Goal: Find specific page/section: Find specific page/section

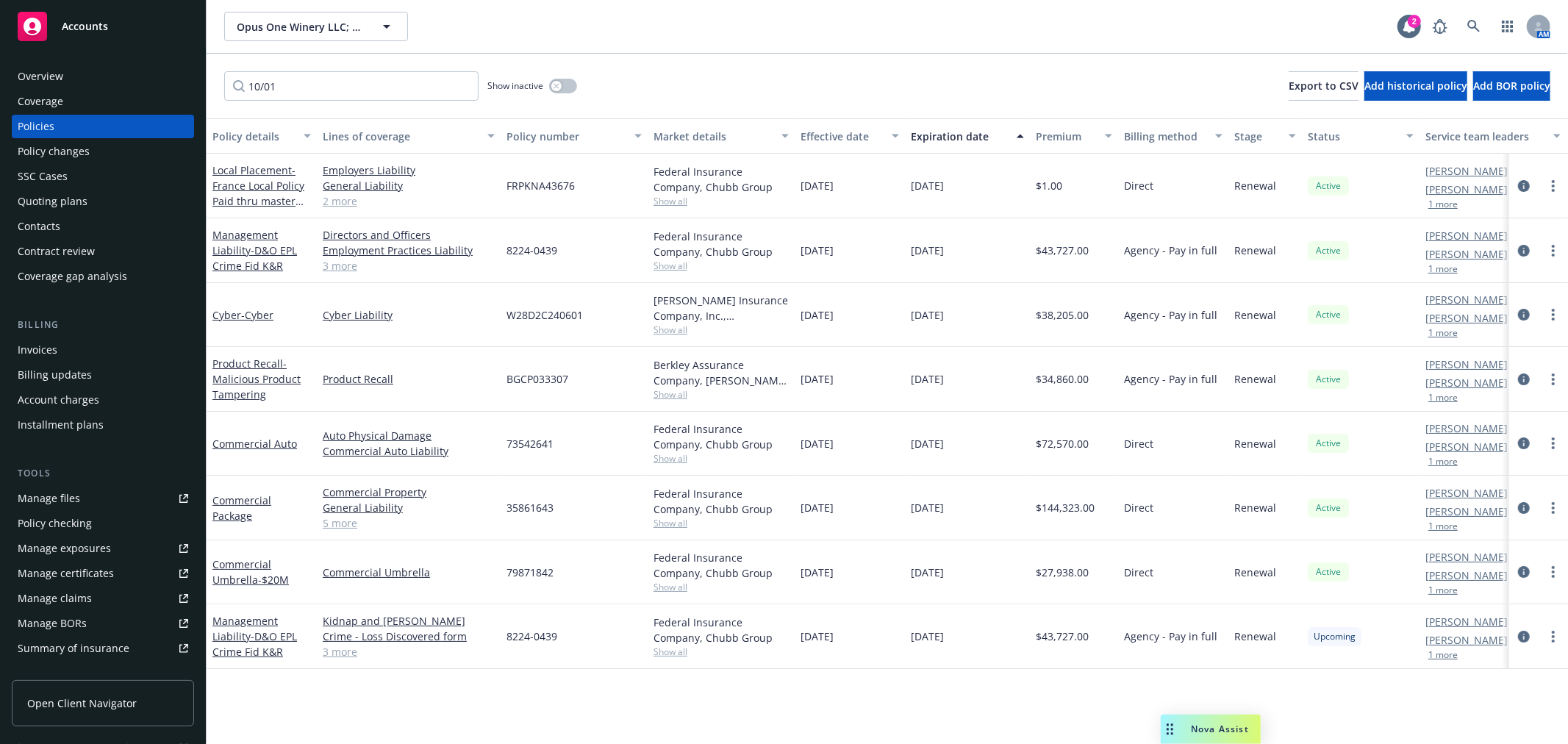
click at [108, 209] on div "Quoting plans" at bounding box center [103, 201] width 170 height 24
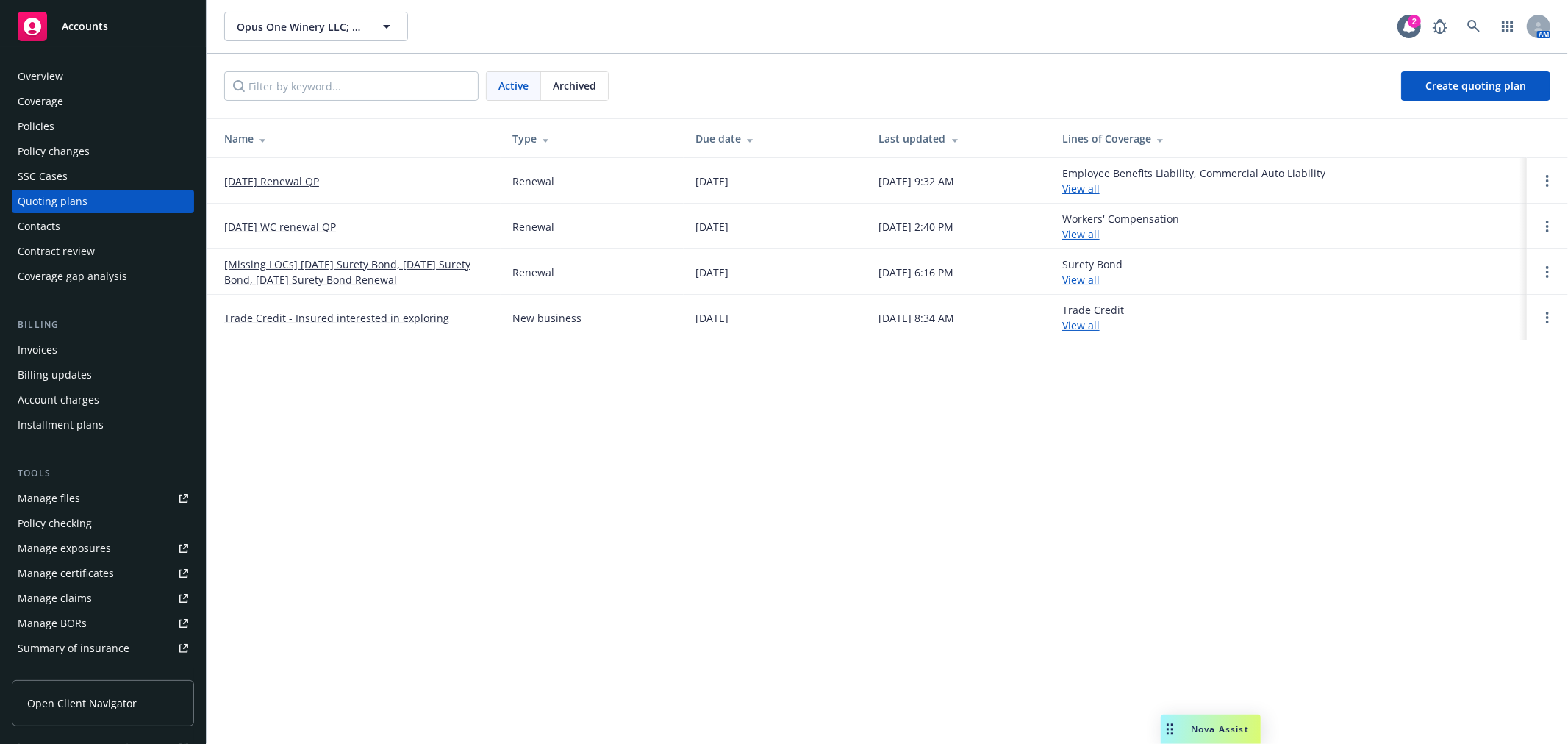
click at [266, 185] on link "[DATE] Renewal QP" at bounding box center [271, 181] width 94 height 15
